Goal: Navigation & Orientation: Find specific page/section

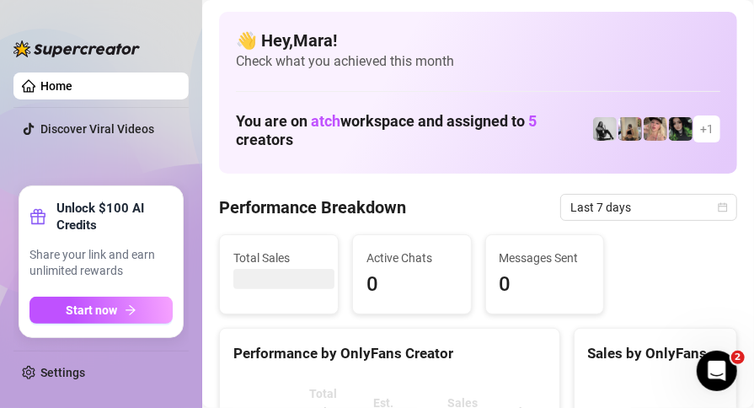
click at [621, 126] on img at bounding box center [630, 129] width 24 height 24
click at [620, 130] on img at bounding box center [630, 129] width 24 height 24
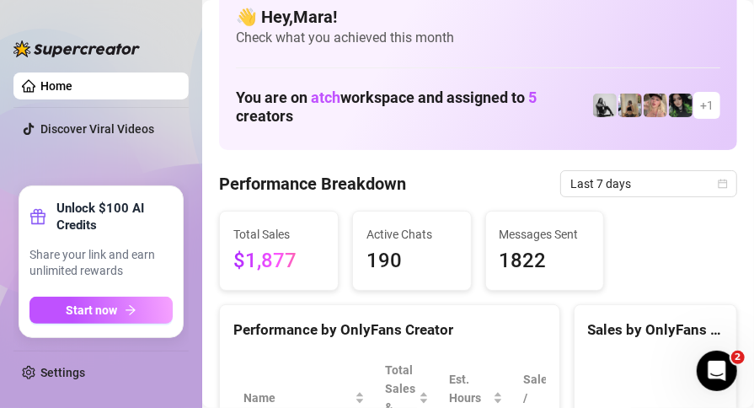
scroll to position [18, 0]
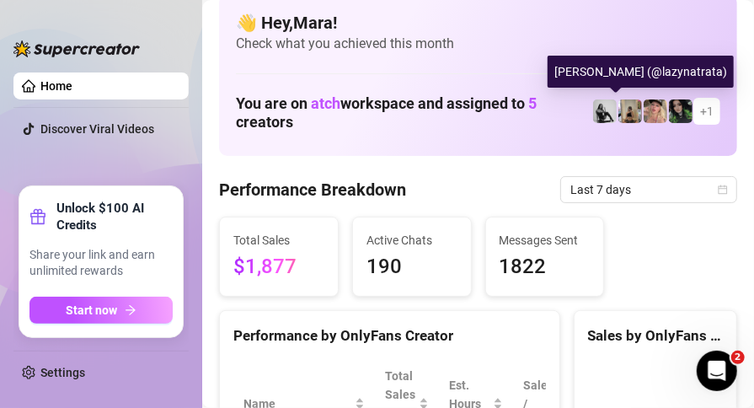
click at [618, 102] on img at bounding box center [630, 111] width 24 height 24
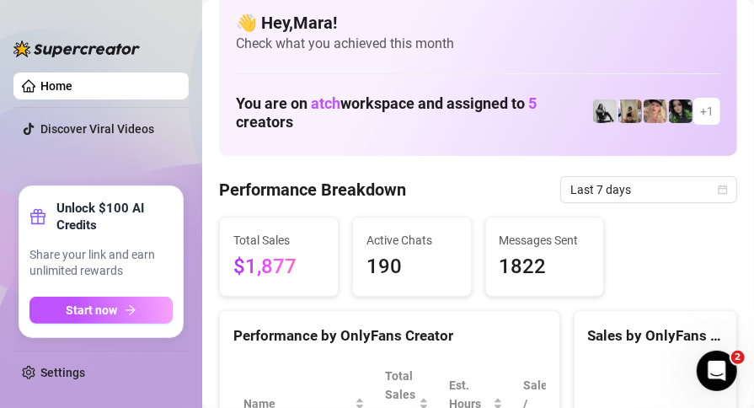
click at [40, 79] on link "Home" at bounding box center [56, 85] width 32 height 13
click at [41, 88] on link "Home" at bounding box center [56, 85] width 32 height 13
